Goal: Navigation & Orientation: Go to known website

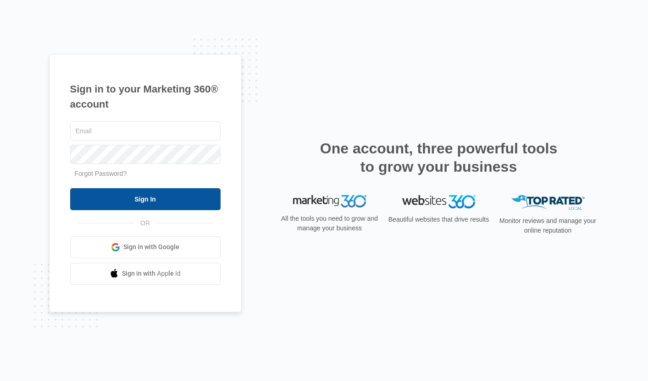
type input "courtney.richards@dmeconnected.com"
click at [184, 198] on input "Sign In" at bounding box center [145, 199] width 150 height 22
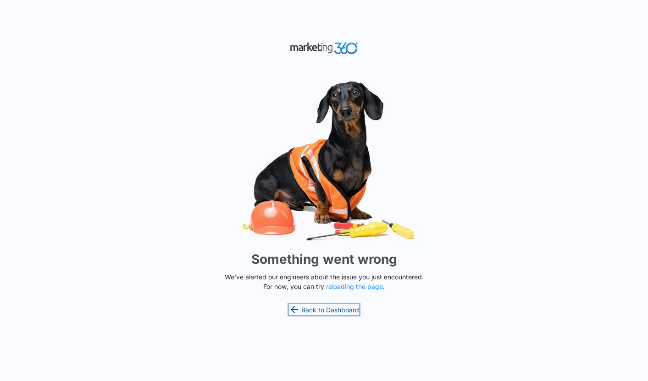
click at [321, 306] on link "Back to Dashboard" at bounding box center [324, 309] width 71 height 11
click at [340, 288] on button "reloading the page" at bounding box center [354, 286] width 57 height 7
click at [324, 306] on link "Back to Dashboard" at bounding box center [324, 309] width 71 height 11
